Goal: Contribute content: Add original content to the website for others to see

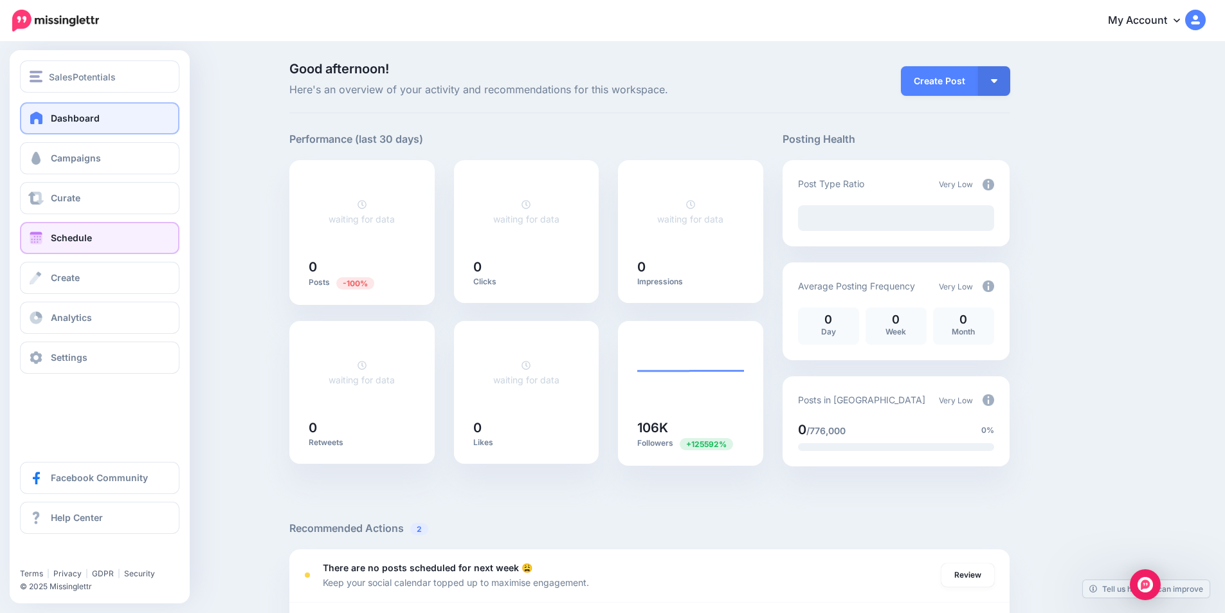
click at [40, 237] on span at bounding box center [36, 238] width 17 height 13
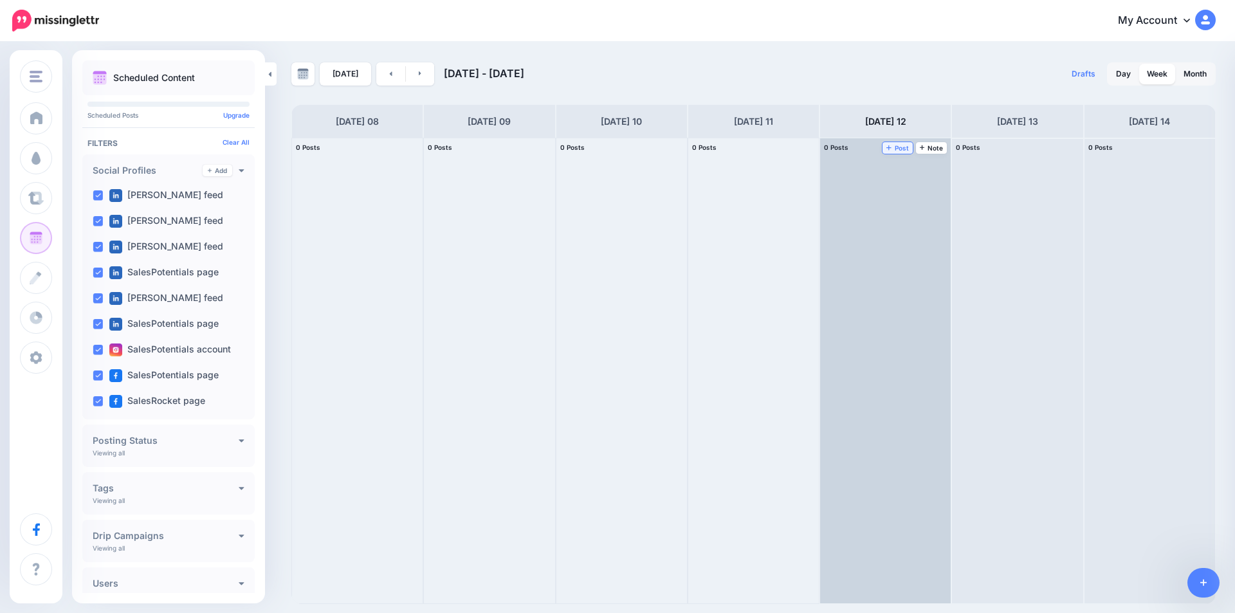
click at [894, 147] on span "Post" at bounding box center [897, 148] width 23 height 6
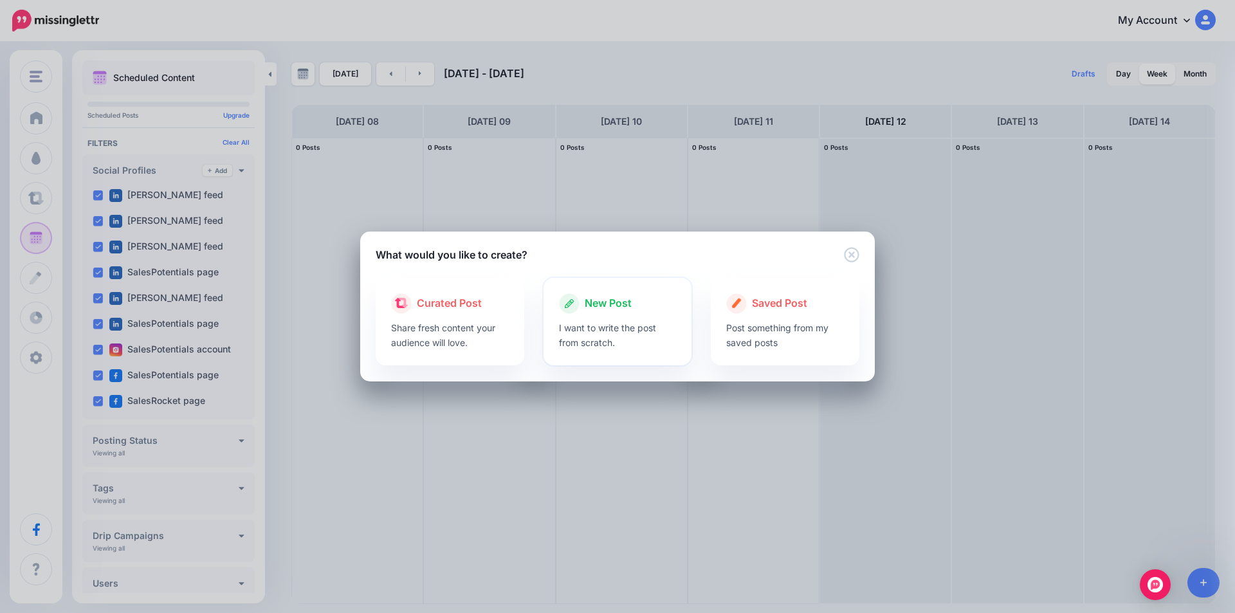
click at [606, 340] on p "I want to write the post from scratch." at bounding box center [618, 335] width 118 height 30
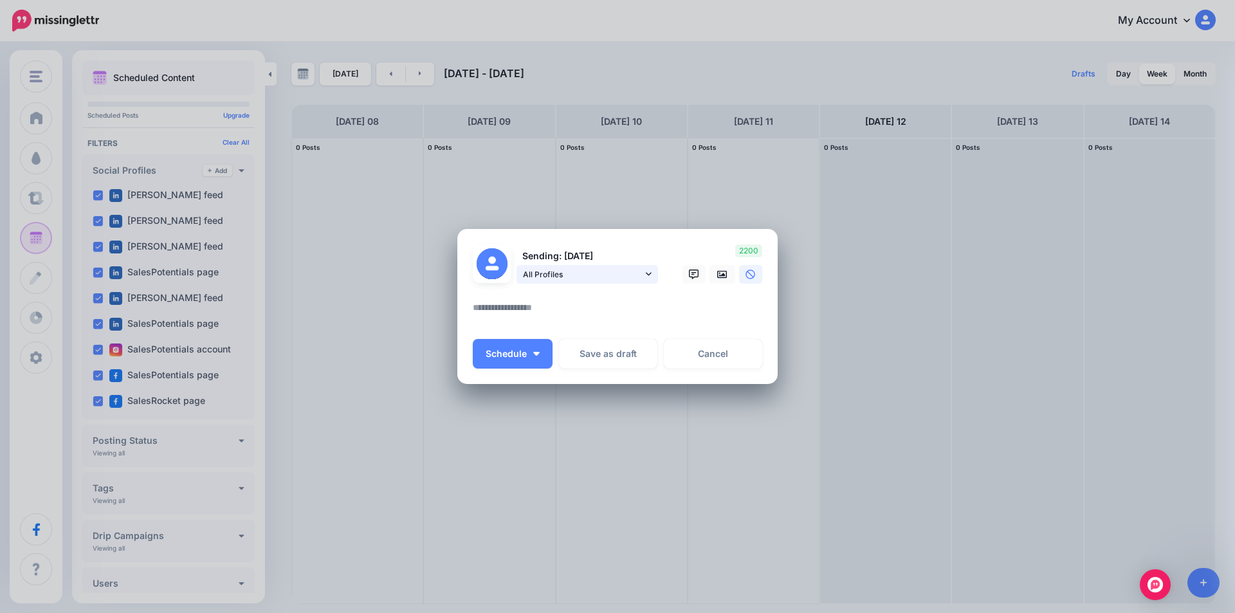
click at [534, 281] on link "All Profiles" at bounding box center [586, 274] width 141 height 19
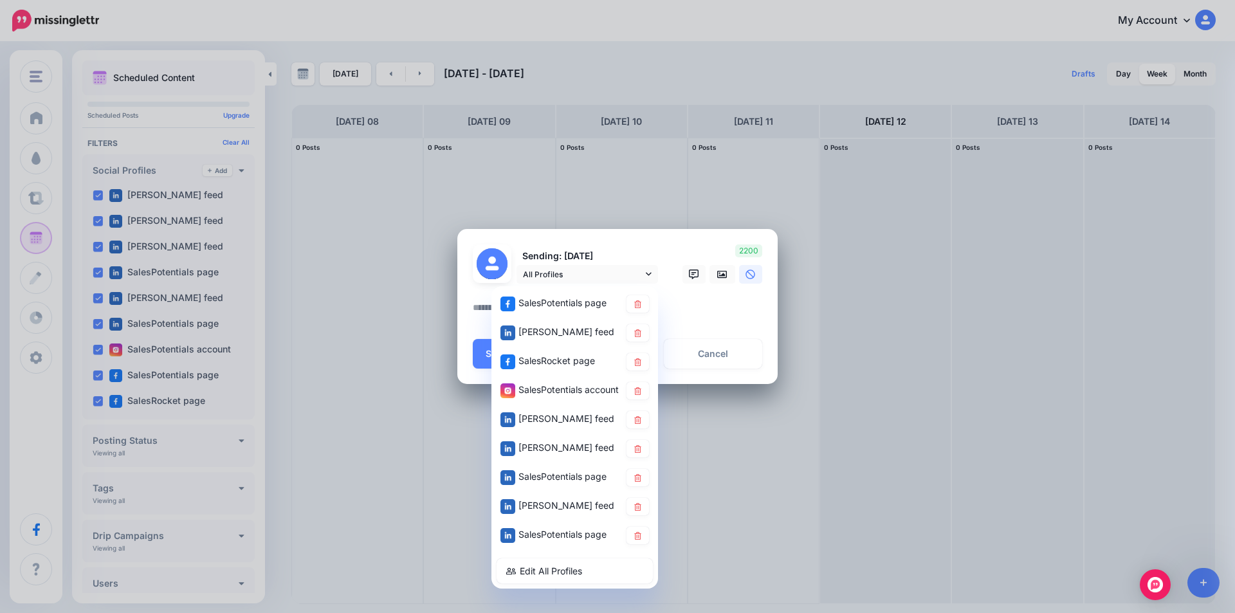
click at [469, 314] on div "Loading Sending: [DATE]" at bounding box center [617, 306] width 320 height 155
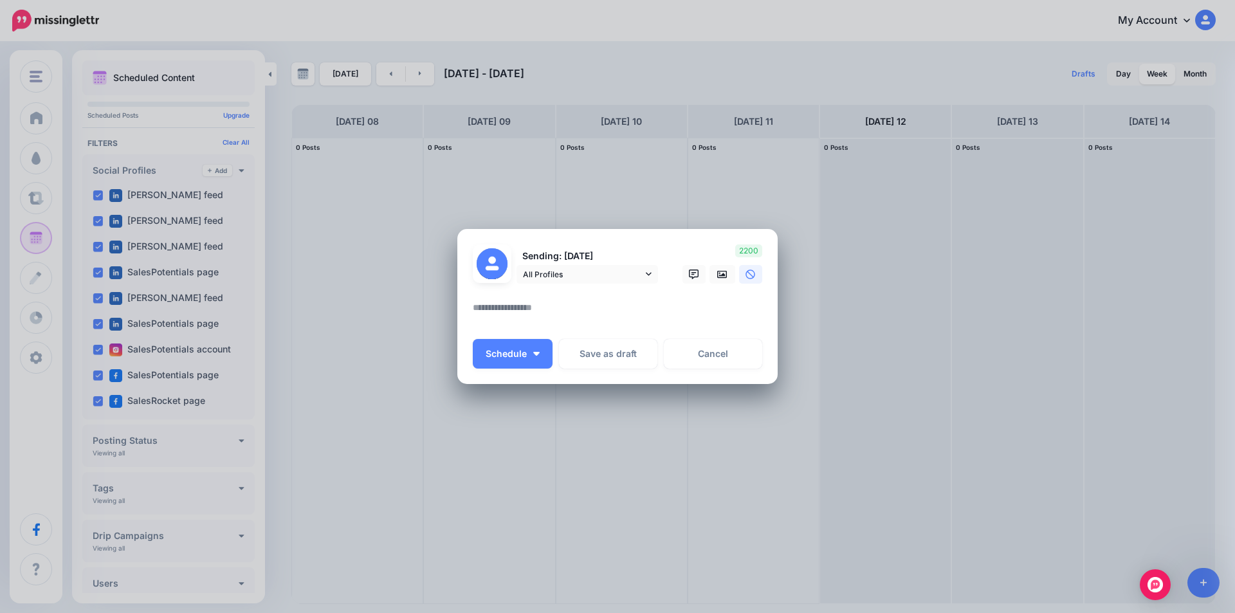
click at [484, 302] on textarea at bounding box center [621, 312] width 296 height 25
paste textarea "**********"
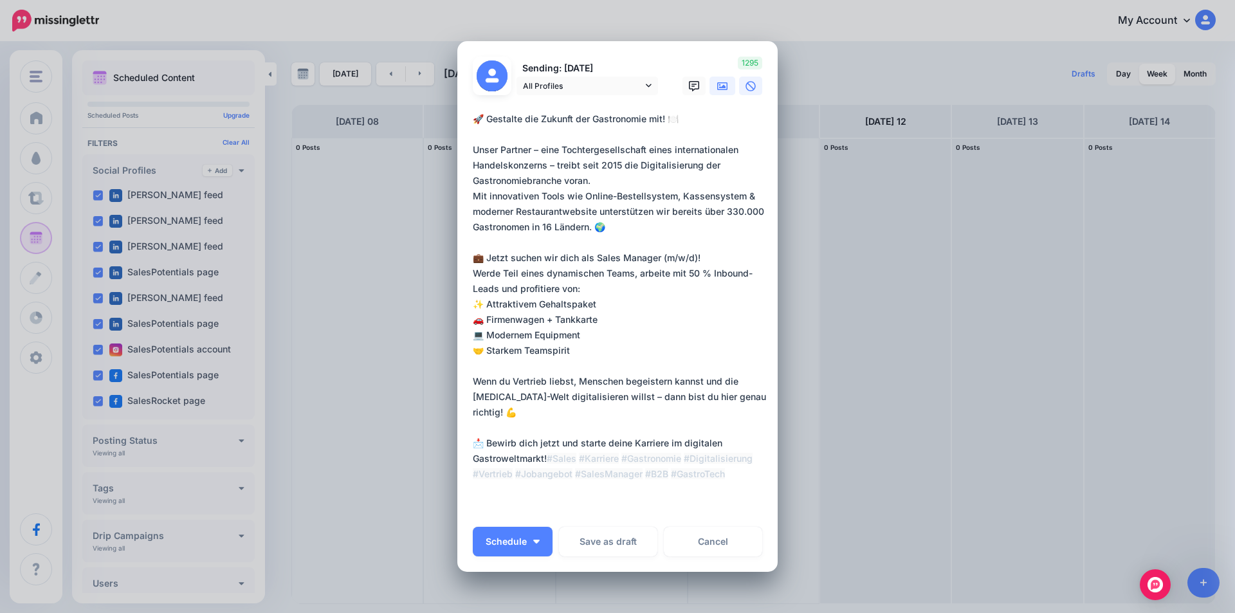
click at [717, 89] on icon at bounding box center [722, 86] width 10 height 8
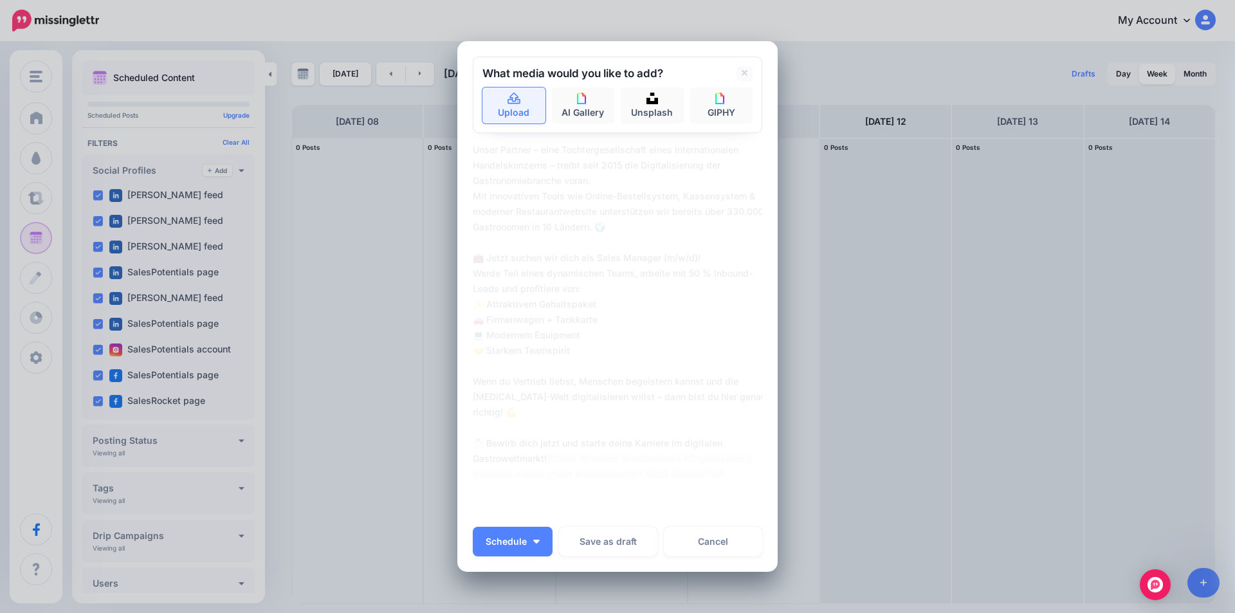
click at [498, 111] on link "Upload" at bounding box center [513, 105] width 63 height 36
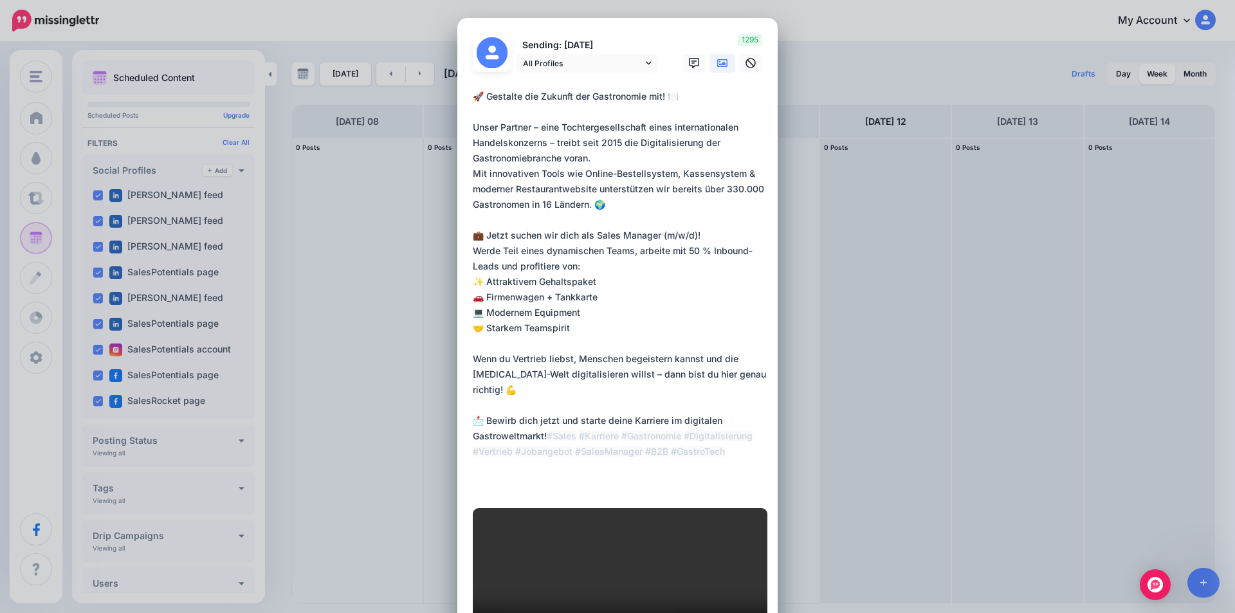
click at [607, 376] on textarea "**********" at bounding box center [621, 289] width 296 height 401
click at [693, 279] on textarea "**********" at bounding box center [621, 289] width 296 height 401
drag, startPoint x: 550, startPoint y: 147, endPoint x: 557, endPoint y: 165, distance: 19.9
click at [552, 149] on textarea "**********" at bounding box center [621, 289] width 296 height 401
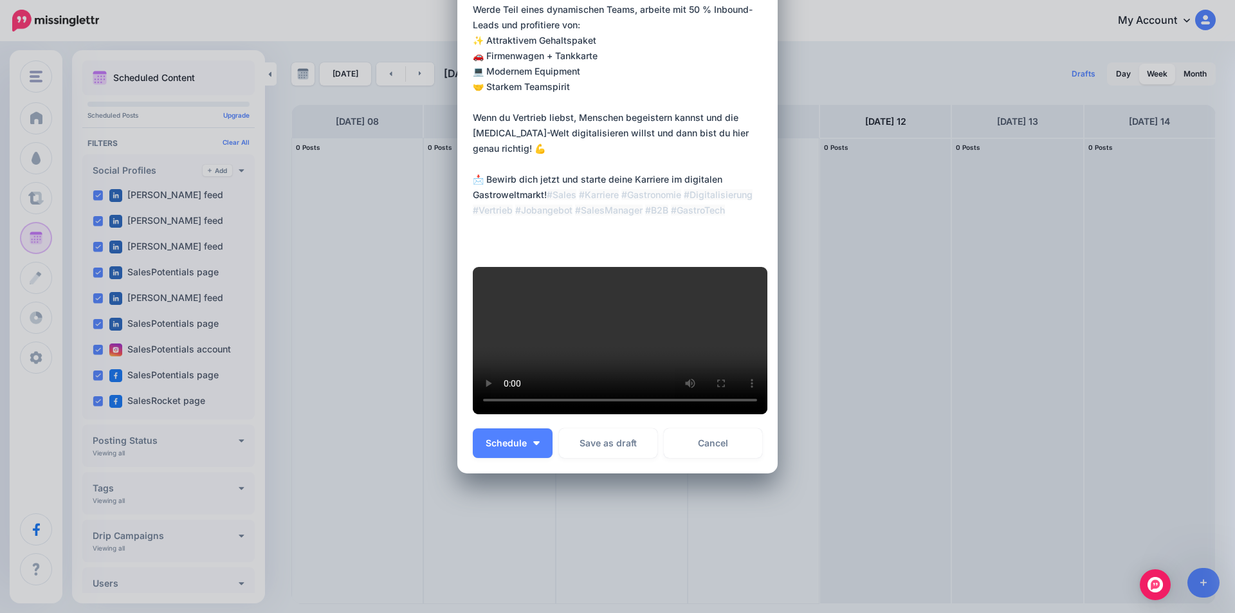
scroll to position [462, 0]
type textarea "**********"
click at [518, 447] on span "Schedule" at bounding box center [506, 443] width 41 height 9
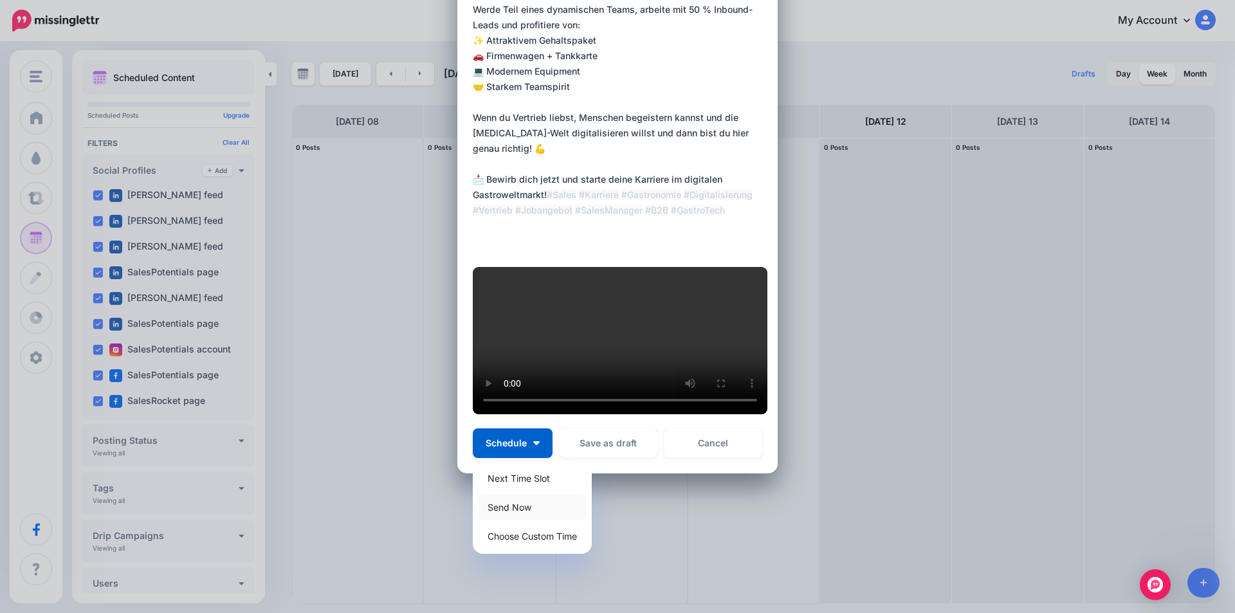
click at [527, 513] on link "Send Now" at bounding box center [532, 507] width 109 height 25
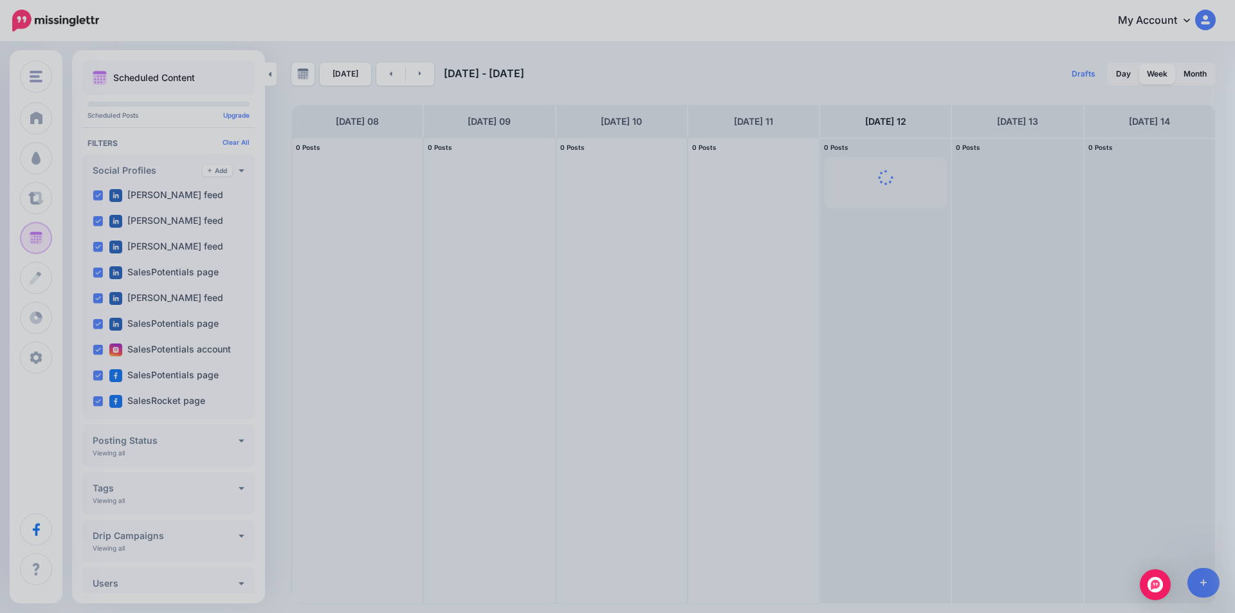
scroll to position [0, 0]
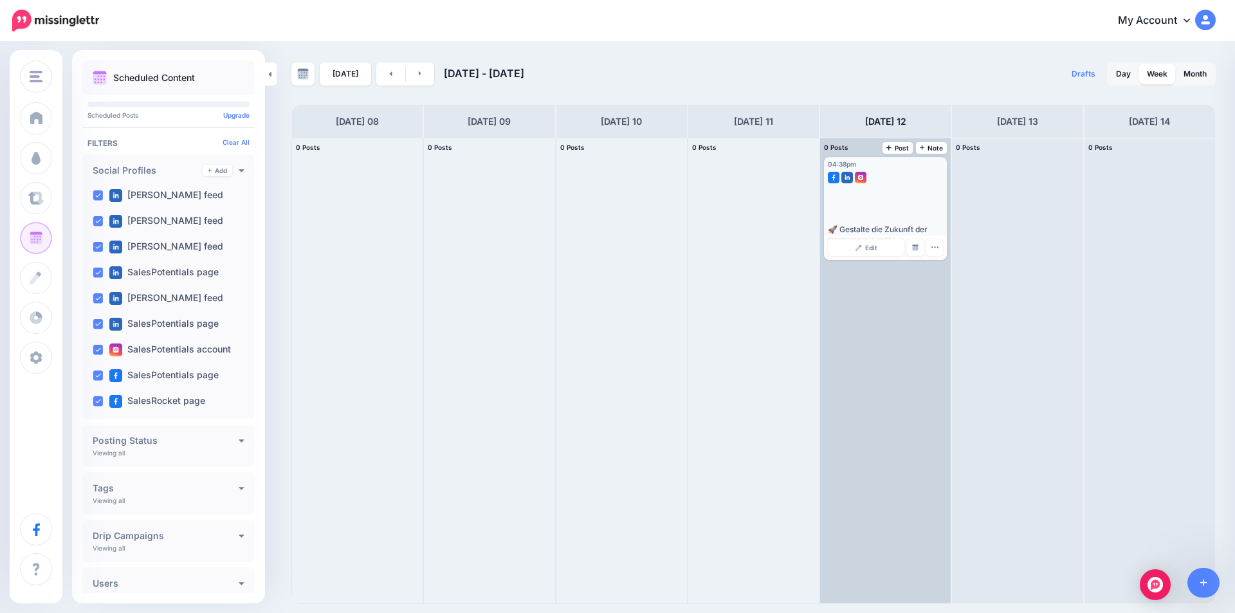
click at [895, 237] on div "Edit Manage Dates Assign to User Delete Post" at bounding box center [885, 247] width 123 height 24
click at [888, 245] on link "Edit" at bounding box center [866, 247] width 77 height 17
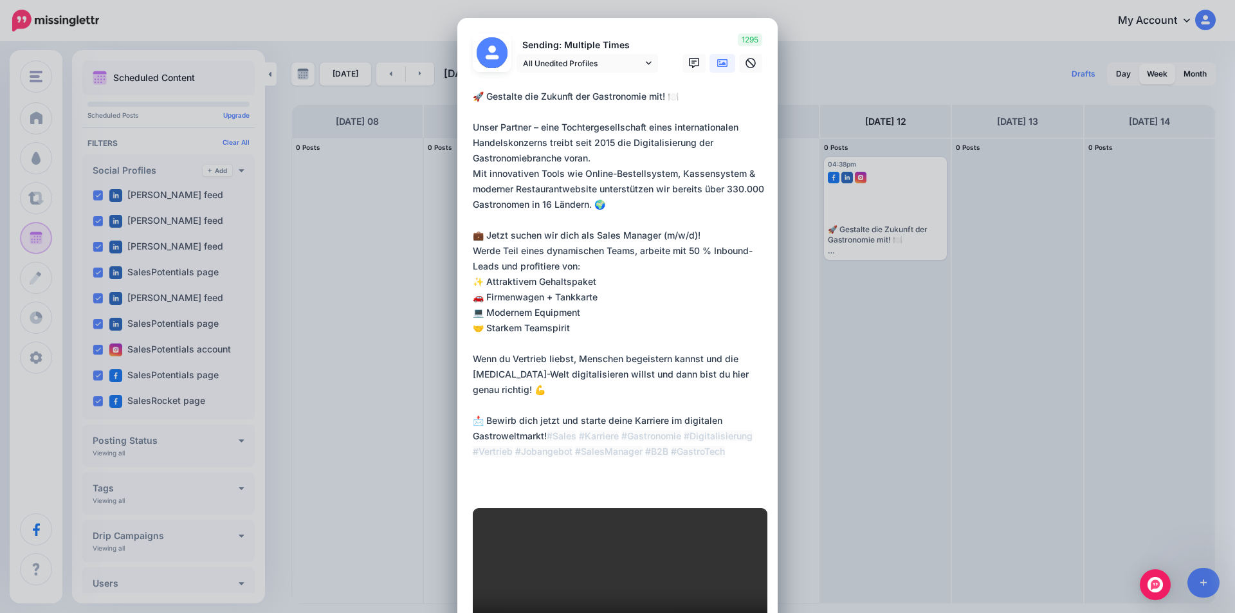
click at [825, 123] on div "Edit Post Loading Sending: Multiple Times" at bounding box center [617, 306] width 1235 height 613
click at [439, 50] on div "Edit Post Loading Sending: Multiple Times" at bounding box center [617, 306] width 1235 height 613
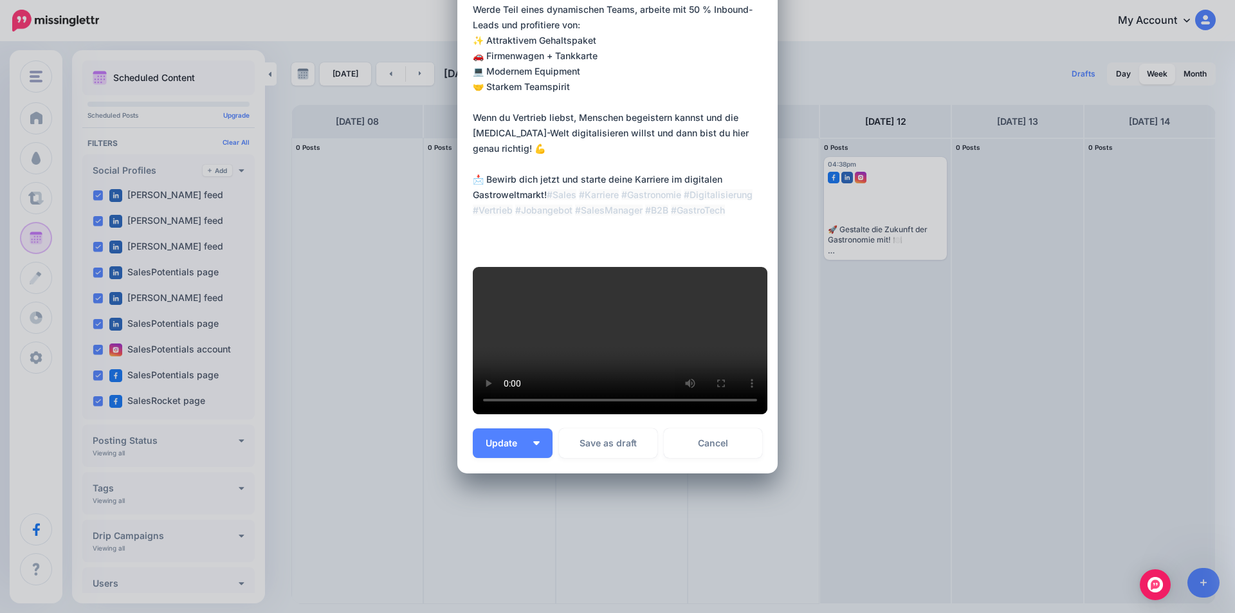
scroll to position [462, 0]
click at [713, 444] on link "Cancel" at bounding box center [713, 443] width 98 height 30
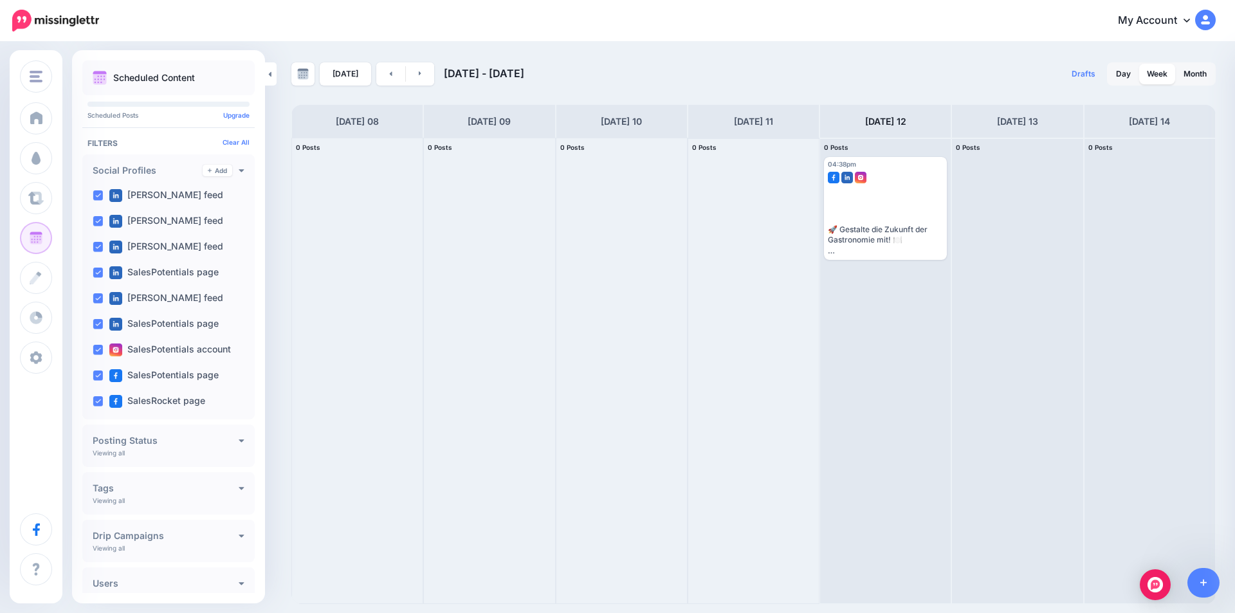
scroll to position [0, 0]
click at [269, 78] on icon at bounding box center [269, 74] width 3 height 8
